Goal: Contribute content: Contribute content

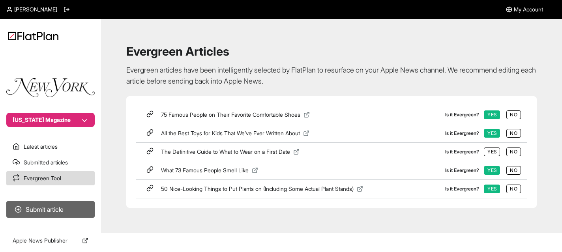
click at [45, 206] on button "Submit article" at bounding box center [50, 209] width 88 height 17
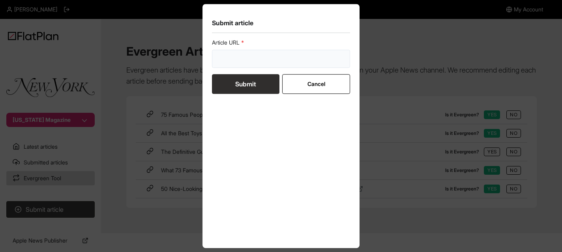
click at [246, 58] on input "url" at bounding box center [281, 59] width 138 height 18
paste input "[URL][DOMAIN_NAME]?"
type input "[URL][DOMAIN_NAME]?"
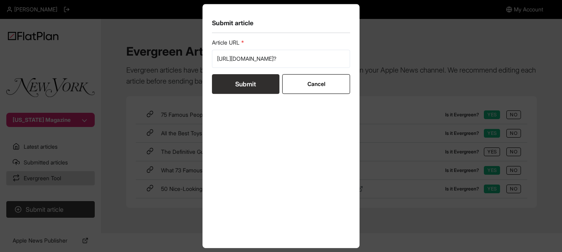
click at [253, 84] on button "Submit" at bounding box center [246, 84] width 68 height 20
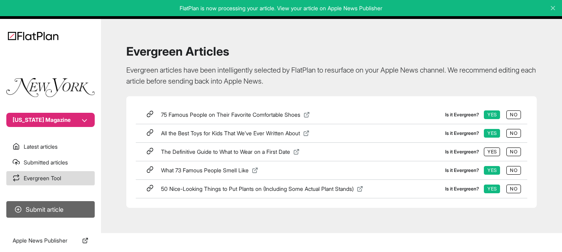
click at [48, 212] on button "Submit article" at bounding box center [50, 209] width 88 height 17
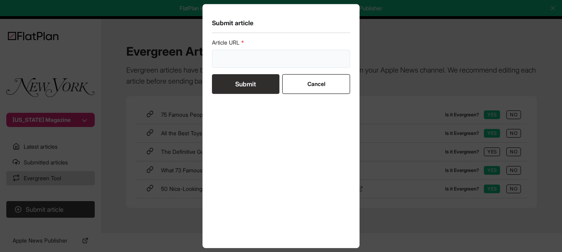
click at [257, 60] on input "url" at bounding box center [281, 59] width 138 height 18
paste input "[URL][DOMAIN_NAME]"
type input "[URL][DOMAIN_NAME]"
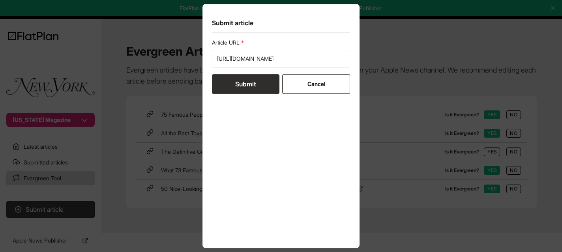
click at [249, 84] on button "Submit" at bounding box center [246, 84] width 68 height 20
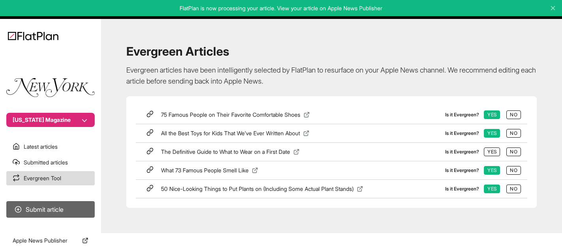
click at [64, 207] on button "Submit article" at bounding box center [50, 209] width 88 height 17
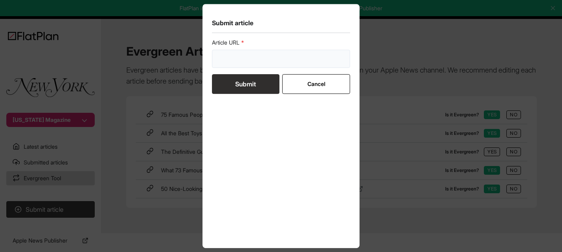
click at [253, 56] on input "url" at bounding box center [281, 59] width 138 height 18
paste input "[URL][DOMAIN_NAME]"
type input "[URL][DOMAIN_NAME]"
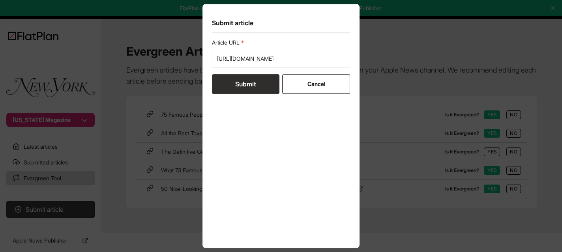
click at [253, 75] on button "Submit" at bounding box center [246, 84] width 68 height 20
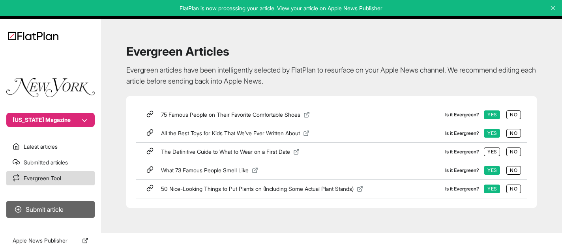
click at [66, 209] on button "Submit article" at bounding box center [50, 209] width 88 height 17
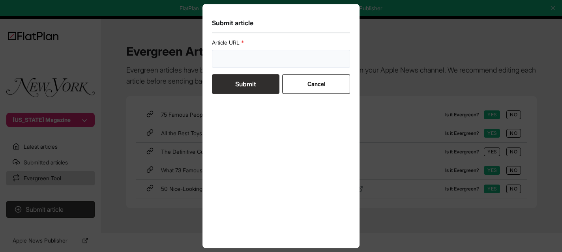
click at [279, 60] on input "url" at bounding box center [281, 59] width 138 height 18
paste input "[URL][DOMAIN_NAME]"
type input "[URL][DOMAIN_NAME]"
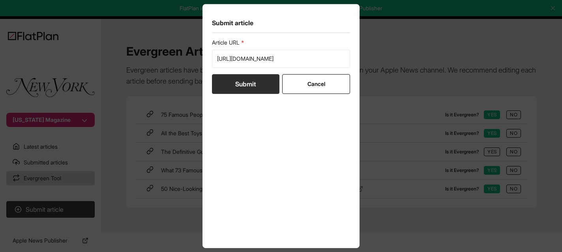
click at [246, 88] on button "Submit" at bounding box center [246, 84] width 68 height 20
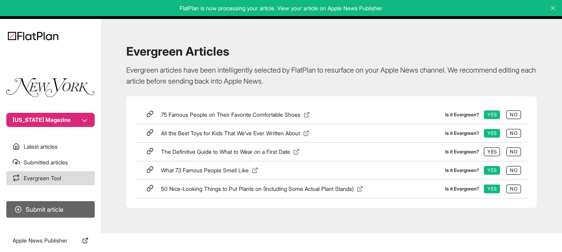
click at [44, 211] on button "Submit article" at bounding box center [50, 209] width 88 height 17
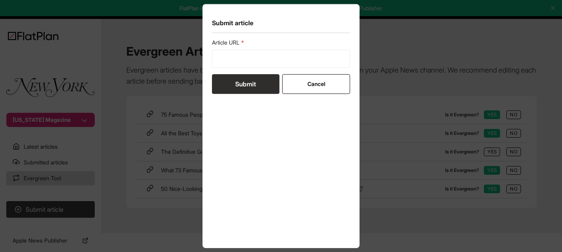
click at [260, 69] on form "Article URL Submit Cancel" at bounding box center [281, 66] width 138 height 55
click at [257, 61] on input "url" at bounding box center [281, 59] width 138 height 18
paste input "[URL][DOMAIN_NAME][PERSON_NAME]"
type input "[URL][DOMAIN_NAME][PERSON_NAME]"
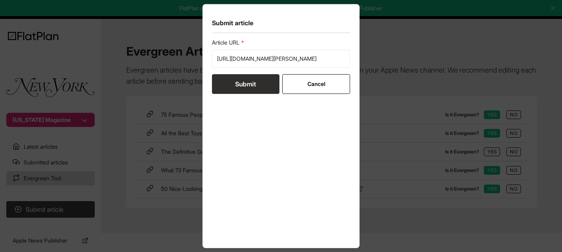
scroll to position [0, 0]
click at [238, 84] on button "Submit" at bounding box center [246, 84] width 68 height 20
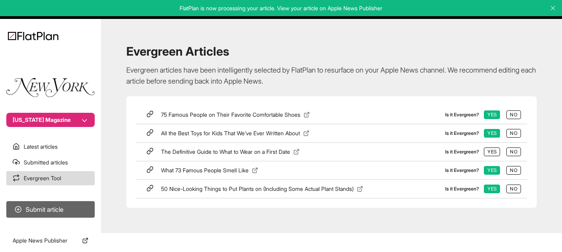
click at [48, 212] on button "Submit article" at bounding box center [50, 209] width 88 height 17
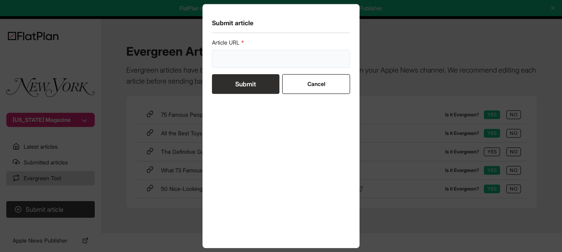
click at [264, 62] on input "url" at bounding box center [281, 59] width 138 height 18
paste input "[URL][DOMAIN_NAME]"
type input "[URL][DOMAIN_NAME]"
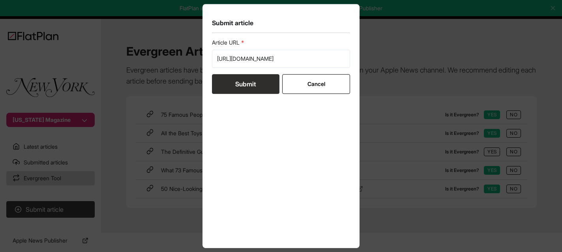
click at [247, 83] on button "Submit" at bounding box center [246, 84] width 68 height 20
